Goal: Understand process/instructions

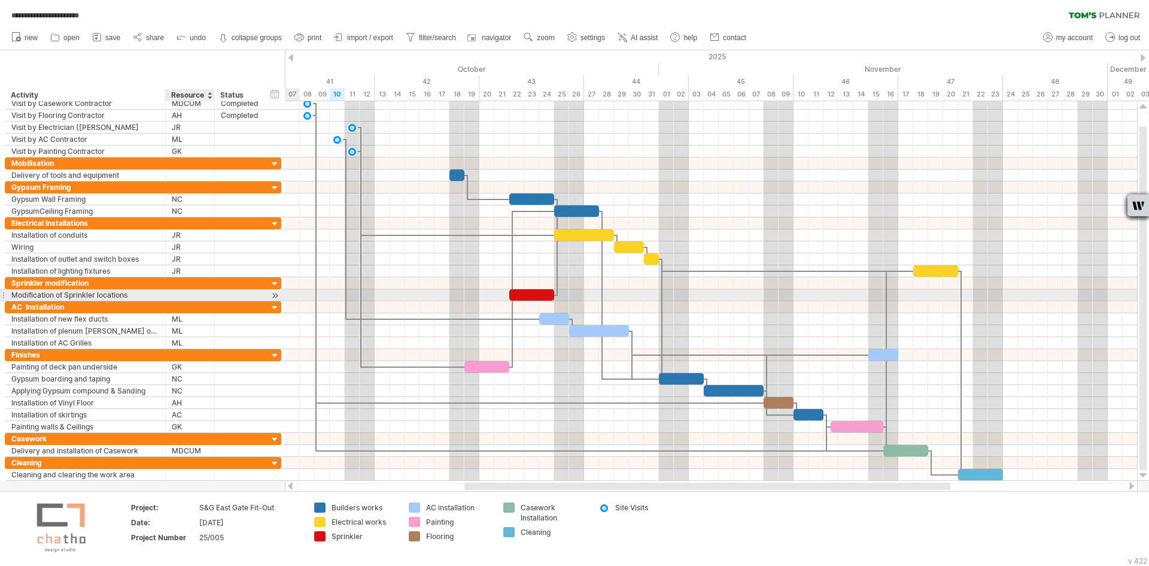
click at [194, 296] on div at bounding box center [190, 294] width 37 height 11
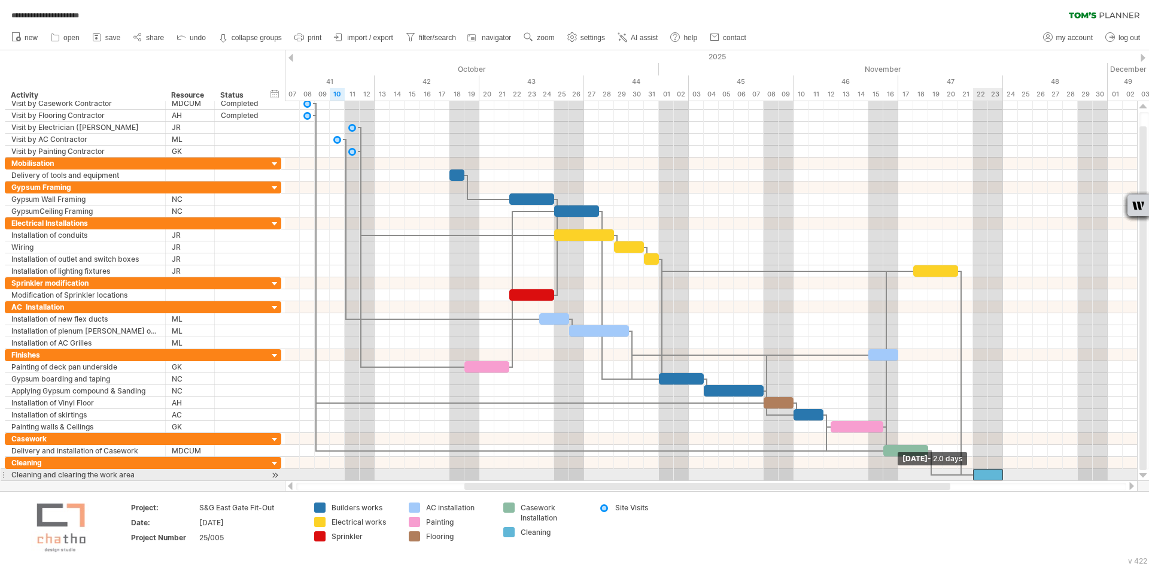
drag, startPoint x: 959, startPoint y: 473, endPoint x: 974, endPoint y: 472, distance: 15.6
click at [974, 472] on span at bounding box center [973, 474] width 5 height 11
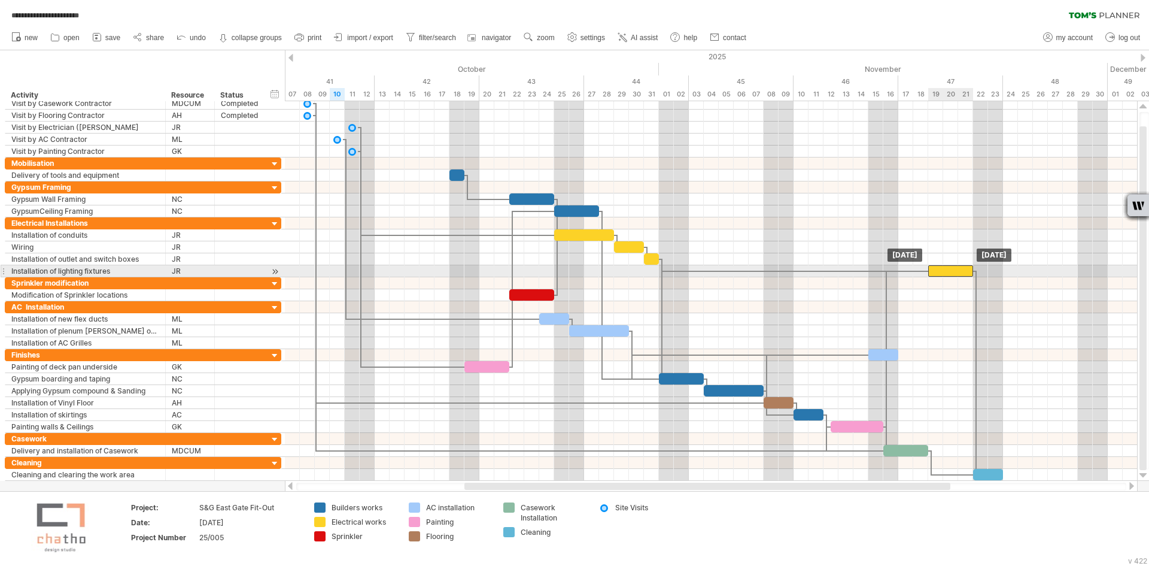
drag, startPoint x: 926, startPoint y: 269, endPoint x: 939, endPoint y: 272, distance: 13.5
click at [939, 272] on div at bounding box center [950, 270] width 45 height 11
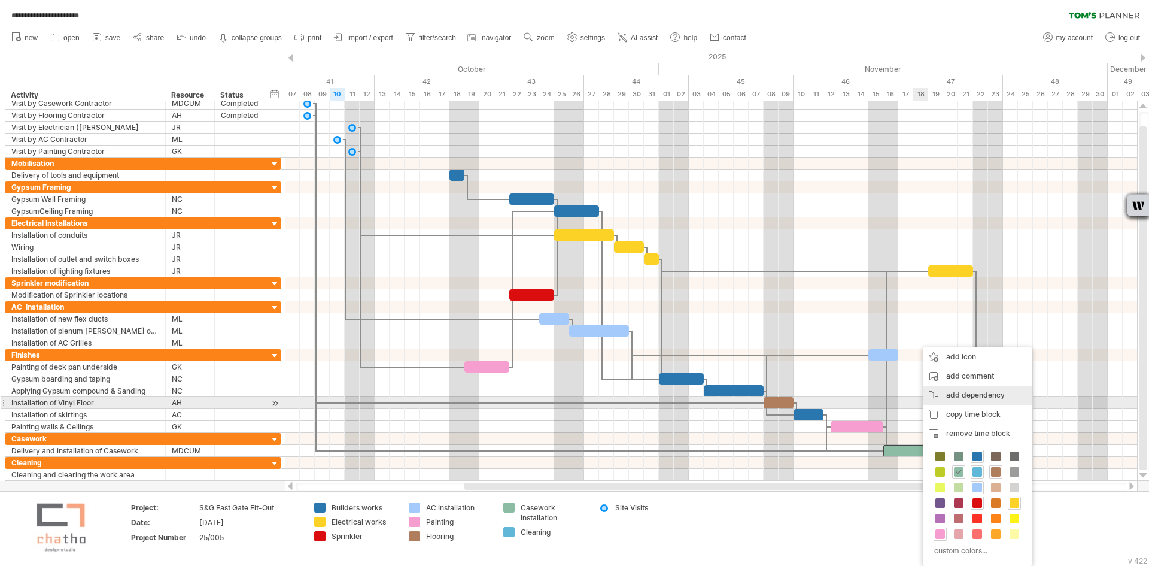
click at [958, 397] on div "add dependency You can use dependencies when you require tasks to be done in a …" at bounding box center [978, 394] width 110 height 19
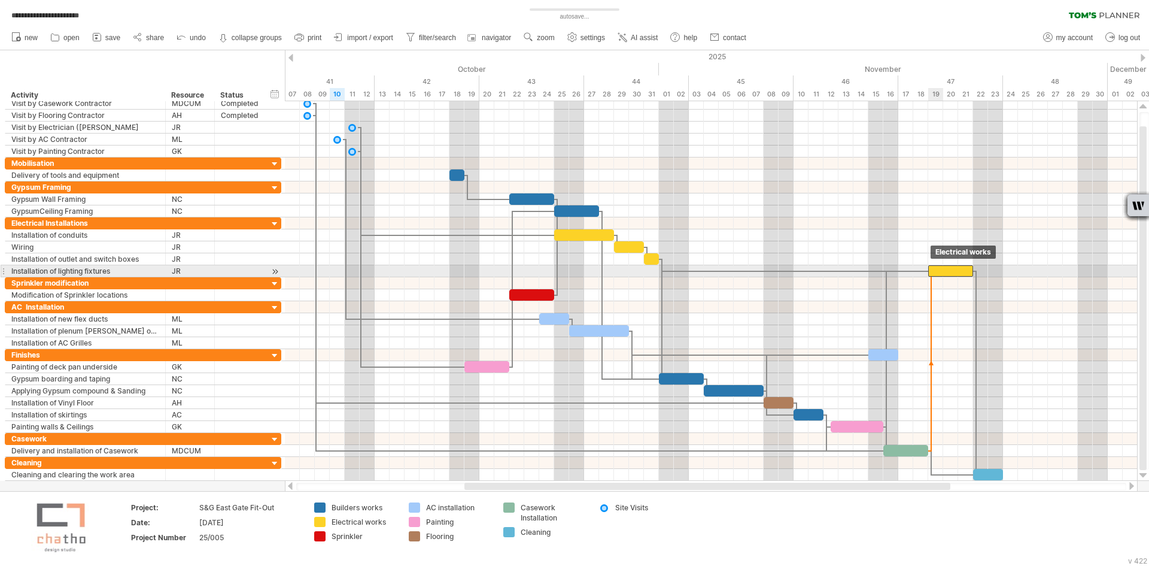
click at [931, 270] on div at bounding box center [950, 270] width 45 height 11
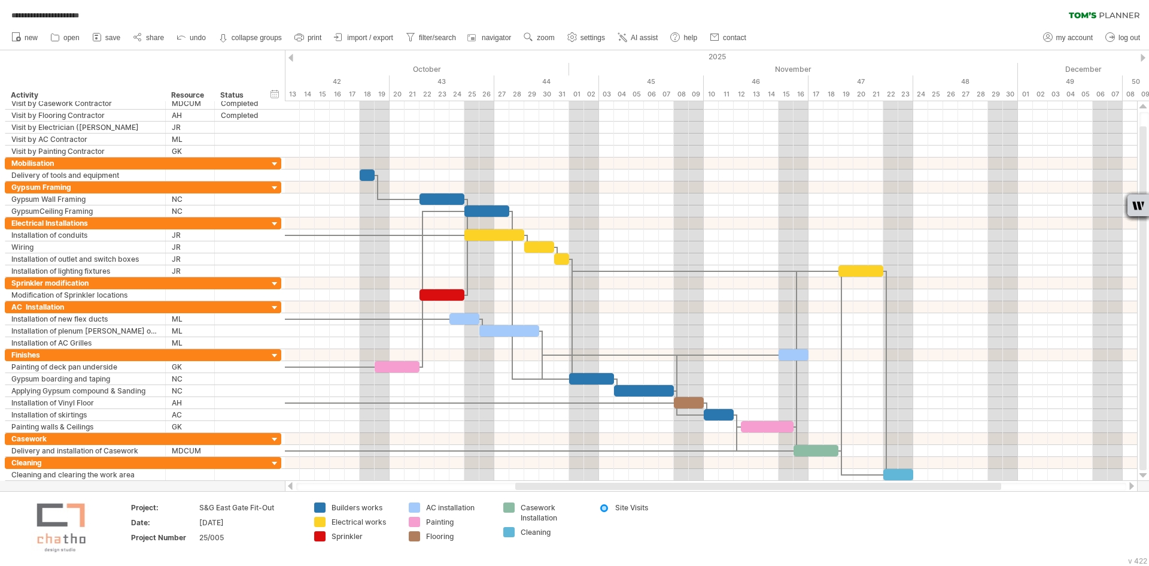
drag, startPoint x: 625, startPoint y: 482, endPoint x: 601, endPoint y: 482, distance: 23.9
click at [601, 482] on div at bounding box center [711, 486] width 853 height 12
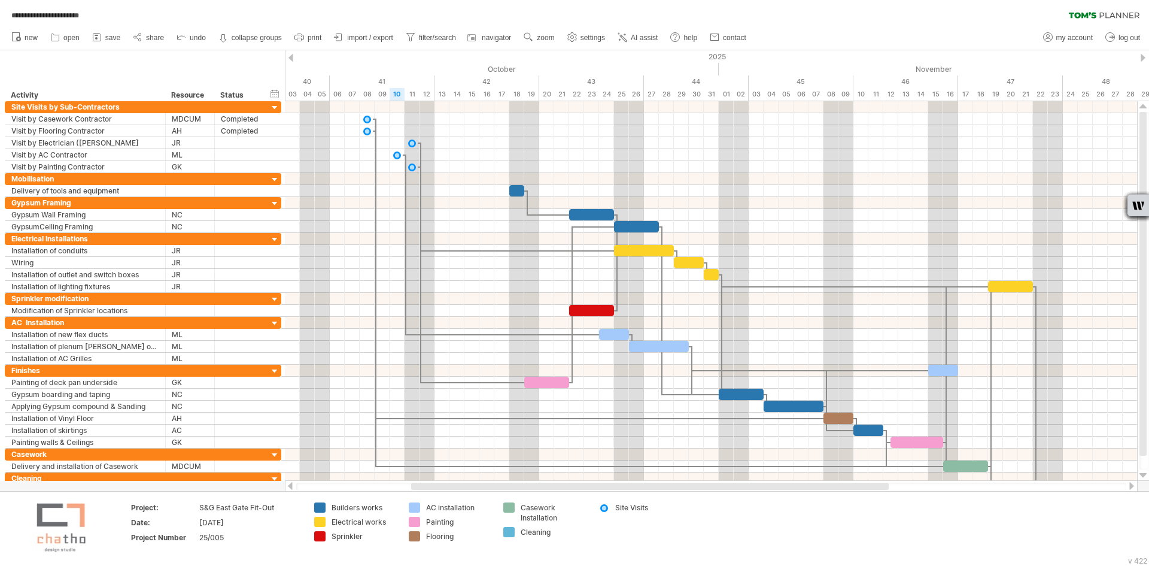
drag, startPoint x: 598, startPoint y: 486, endPoint x: 515, endPoint y: 490, distance: 83.9
click at [515, 490] on div at bounding box center [711, 486] width 830 height 8
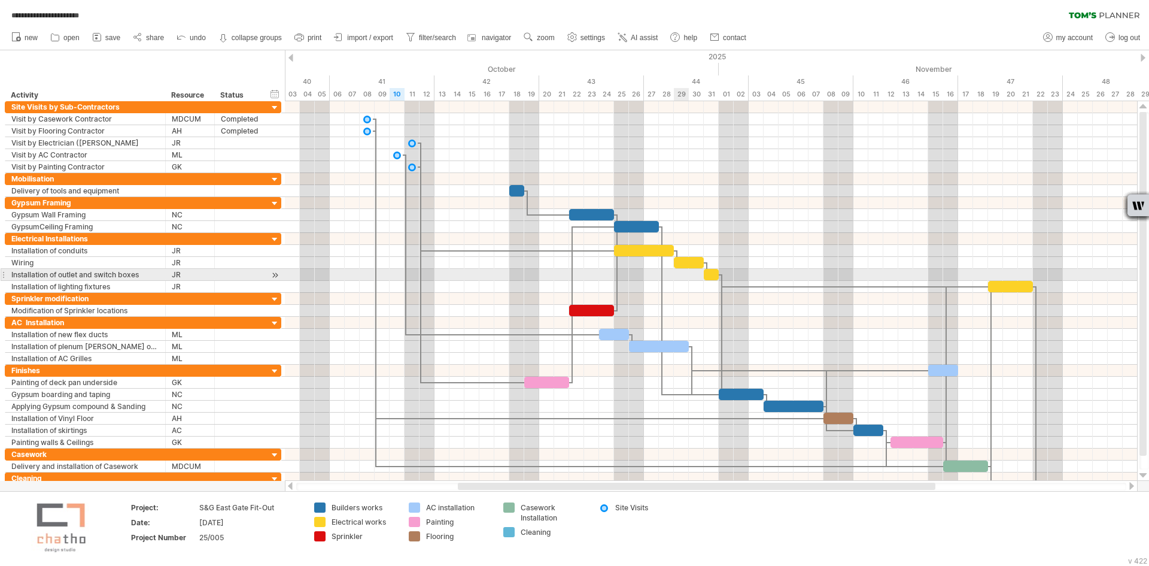
click at [675, 281] on div at bounding box center [711, 287] width 852 height 12
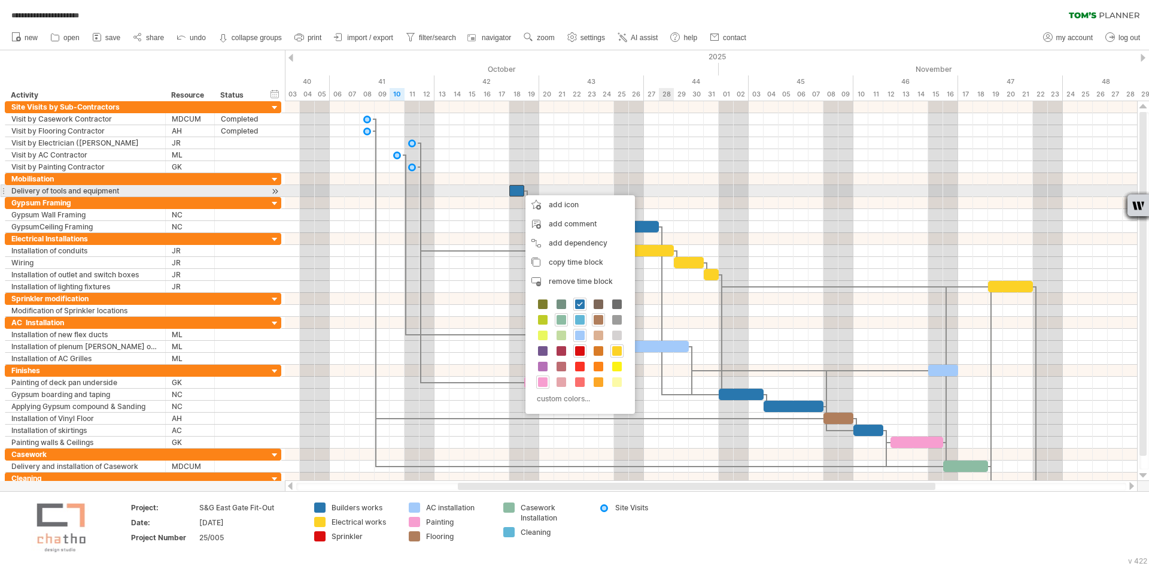
click at [660, 193] on div at bounding box center [711, 191] width 852 height 12
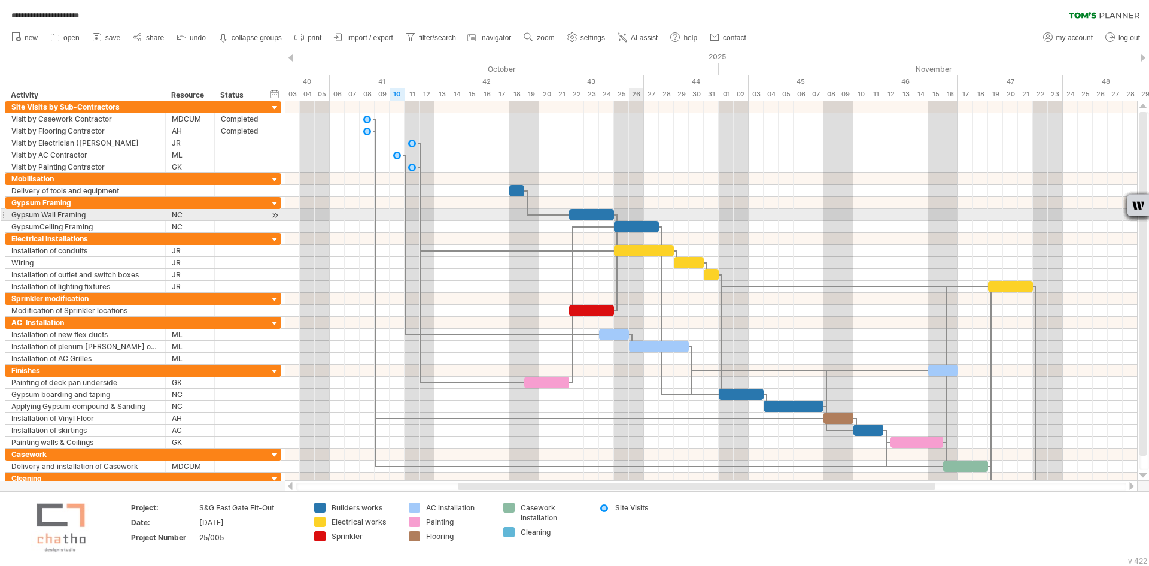
click at [636, 212] on div at bounding box center [711, 215] width 852 height 12
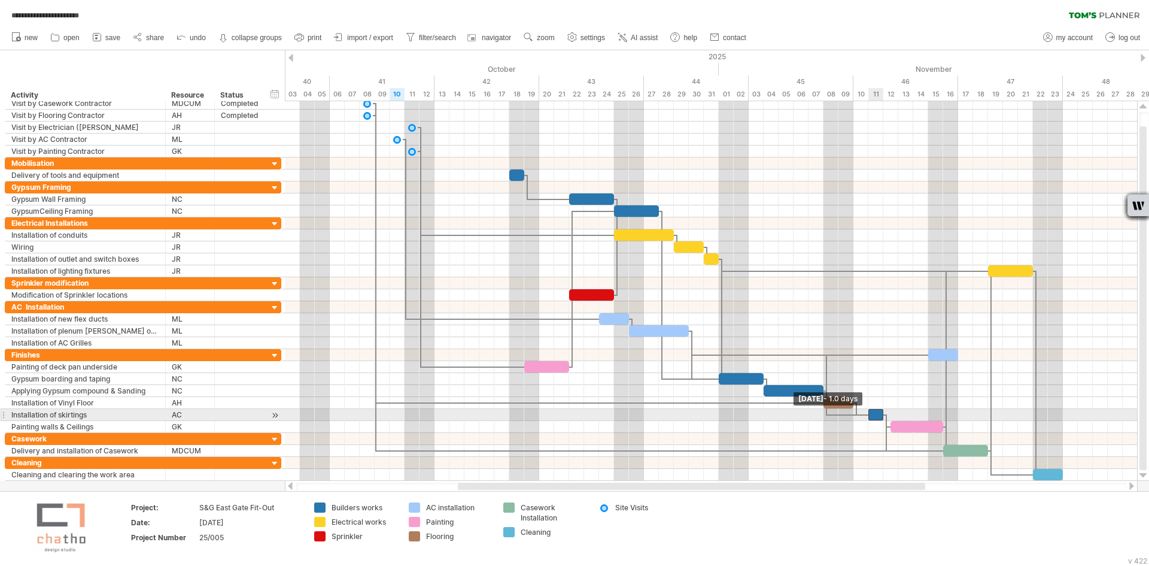
drag, startPoint x: 853, startPoint y: 414, endPoint x: 865, endPoint y: 416, distance: 12.7
click at [865, 416] on div "[DATE] [DATE] - 1.0 days" at bounding box center [711, 290] width 852 height 379
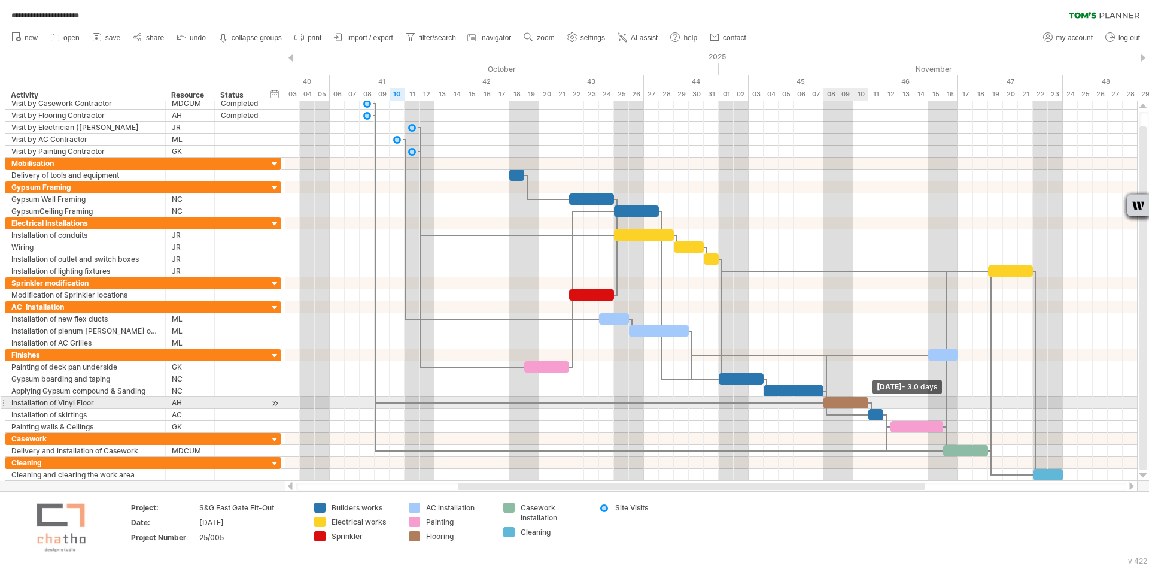
drag, startPoint x: 853, startPoint y: 400, endPoint x: 867, endPoint y: 401, distance: 13.2
click at [867, 401] on span at bounding box center [868, 402] width 5 height 11
